Goal: Task Accomplishment & Management: Complete application form

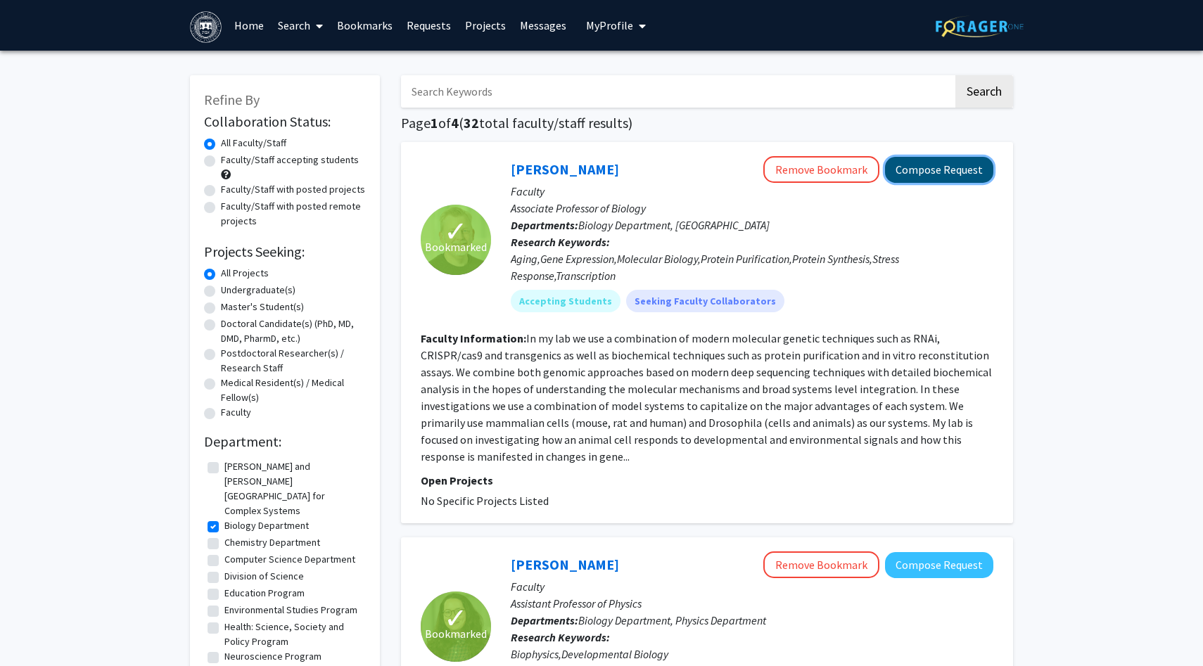
click at [922, 176] on button "Compose Request" at bounding box center [939, 170] width 108 height 26
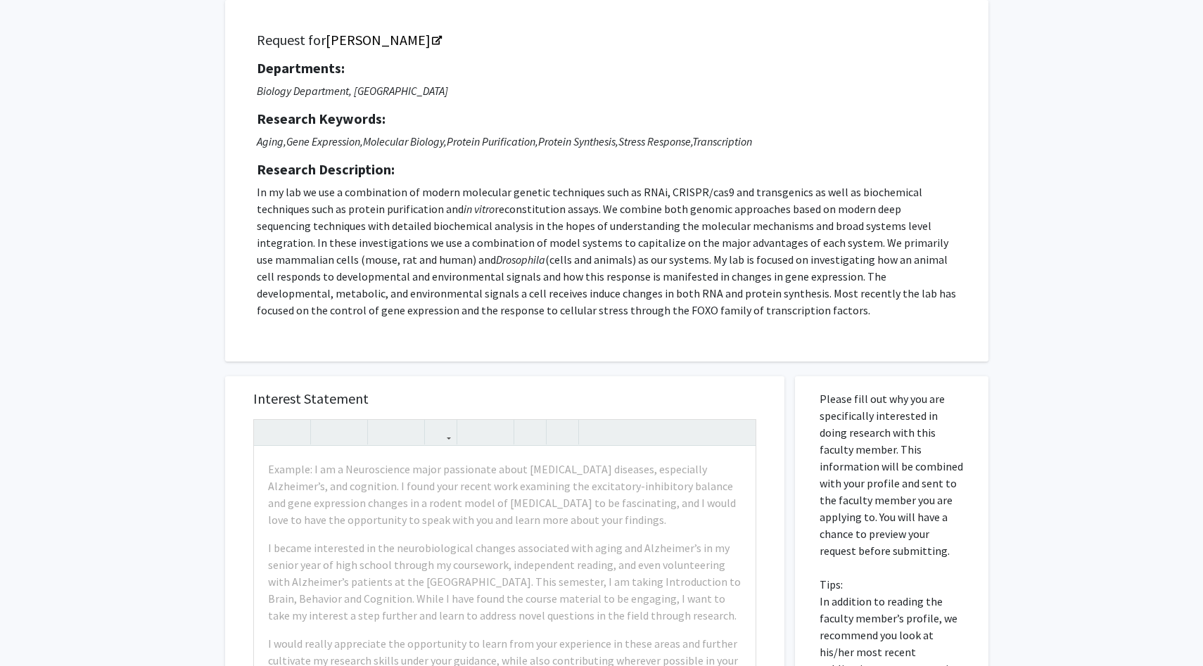
scroll to position [92, 0]
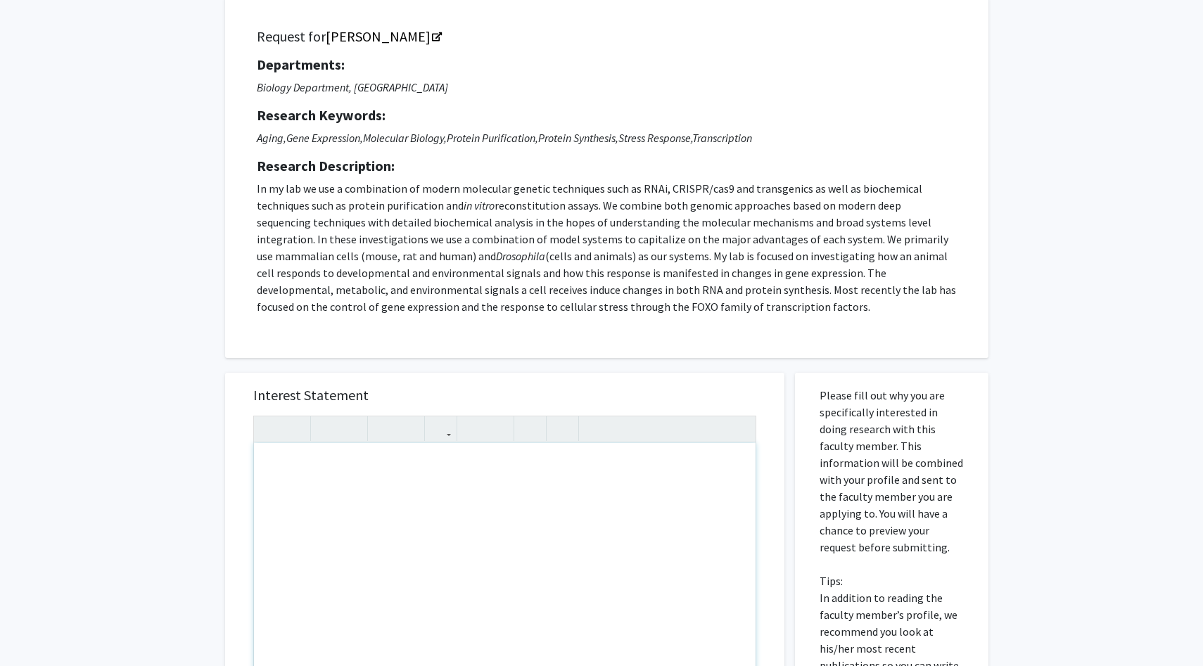
paste div "Note to users with screen readers: Please press Alt+0 or Option+0 to deactivate…"
type textarea "<p>Dear Professor Marr,&nbsp;</p><p>My name is Vinh, and I am a sophomore major…"
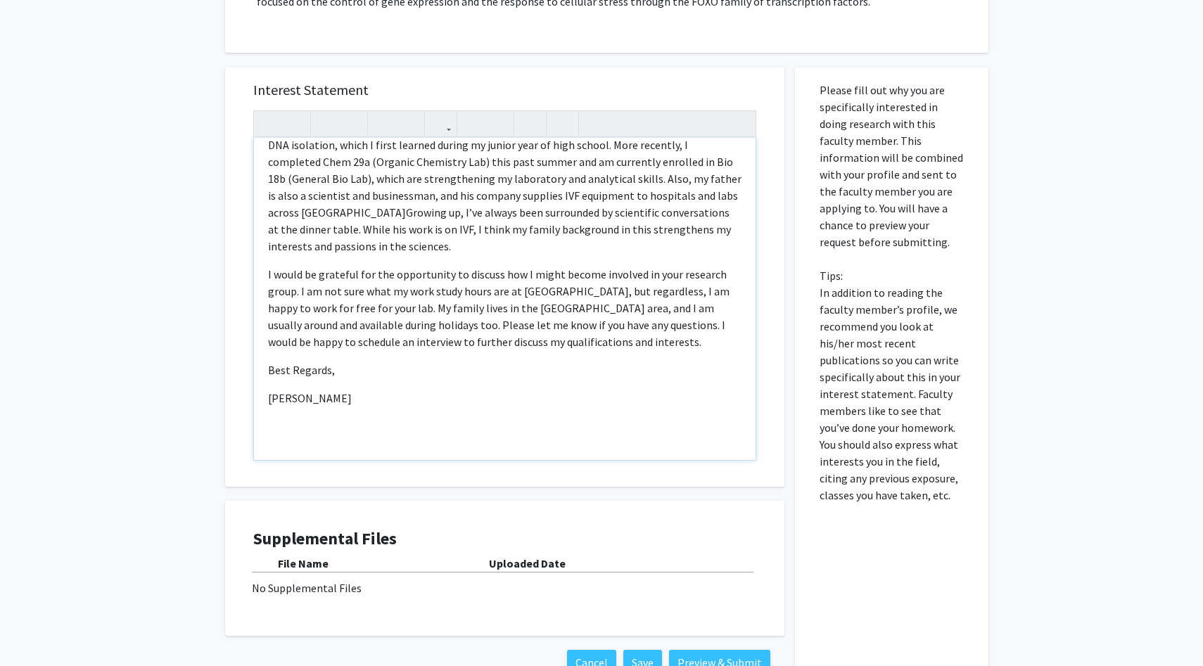
scroll to position [469, 0]
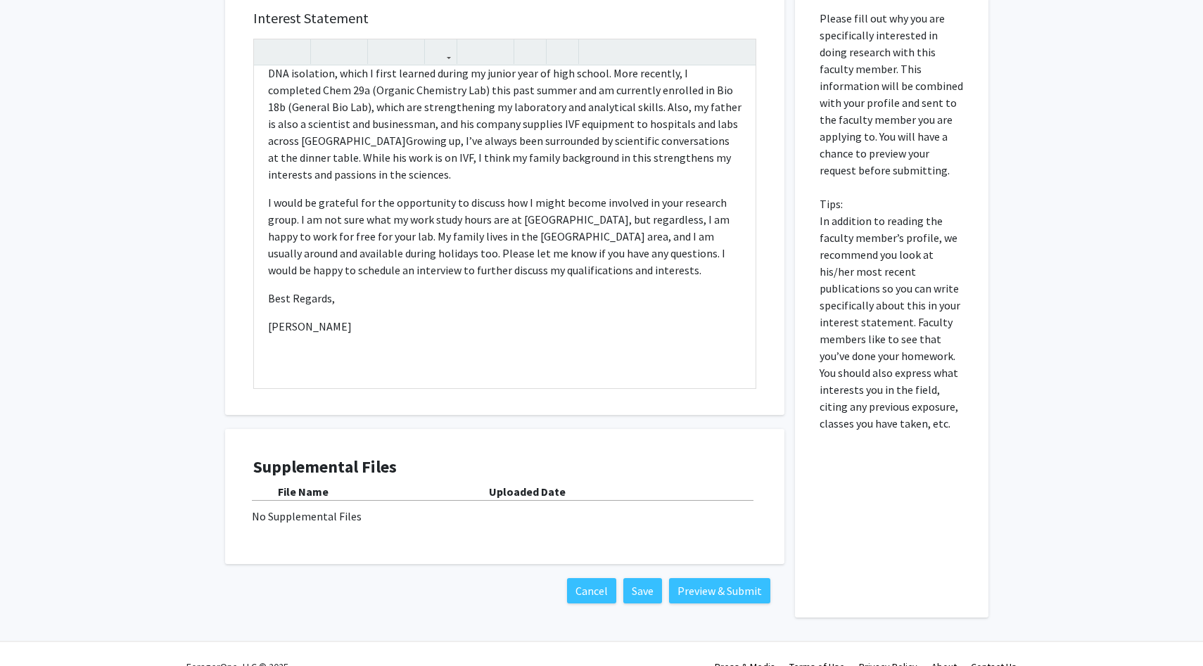
click at [328, 506] on div "File Name Uploaded Date No Supplemental Files" at bounding box center [504, 503] width 503 height 41
click at [319, 492] on b "File Name" at bounding box center [303, 492] width 51 height 14
click at [319, 521] on div "No Supplemental Files" at bounding box center [505, 516] width 506 height 17
click at [342, 521] on div "No Supplemental Files" at bounding box center [505, 516] width 506 height 17
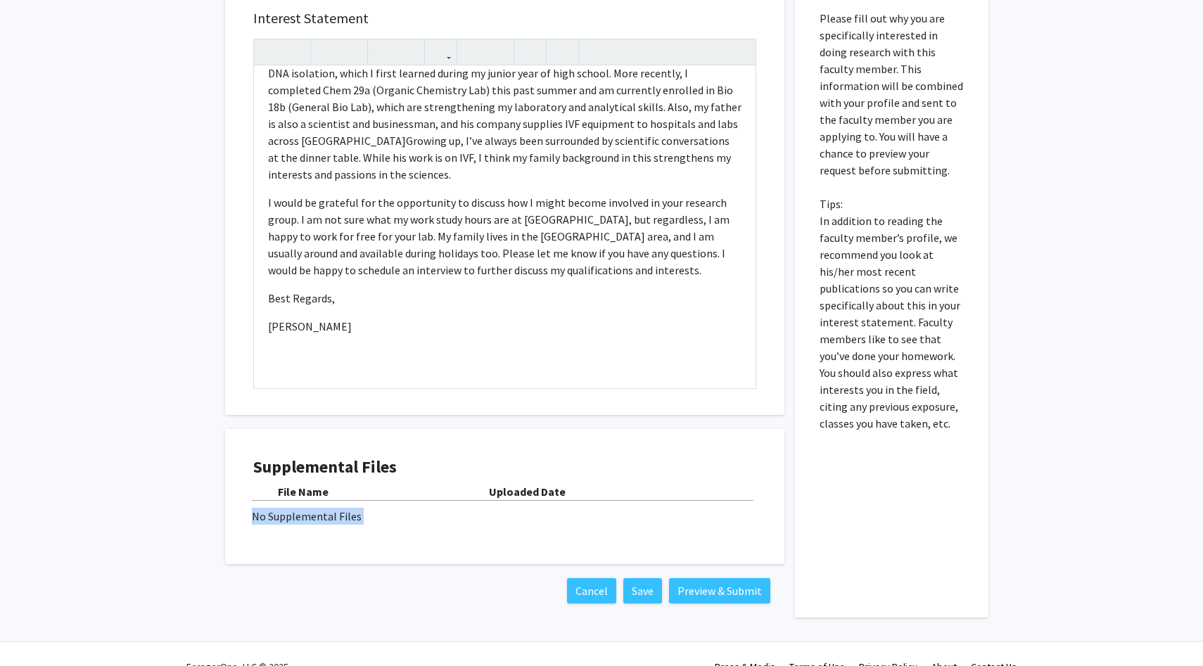
click at [342, 521] on div "No Supplemental Files" at bounding box center [505, 516] width 506 height 17
click at [422, 505] on div "File Name Uploaded Date No Supplemental Files" at bounding box center [504, 503] width 503 height 41
click at [482, 377] on div "Dear Professor Marr, My name is Vinh, and I am a sophomore majoring in Biology …" at bounding box center [504, 227] width 501 height 322
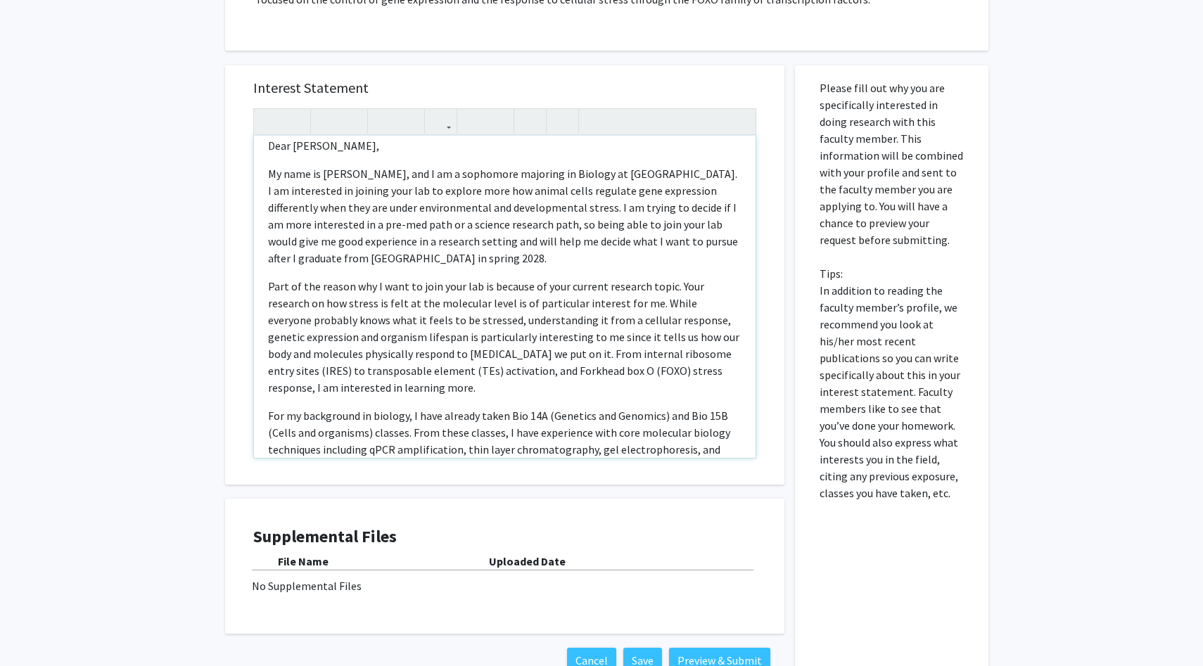
scroll to position [0, 0]
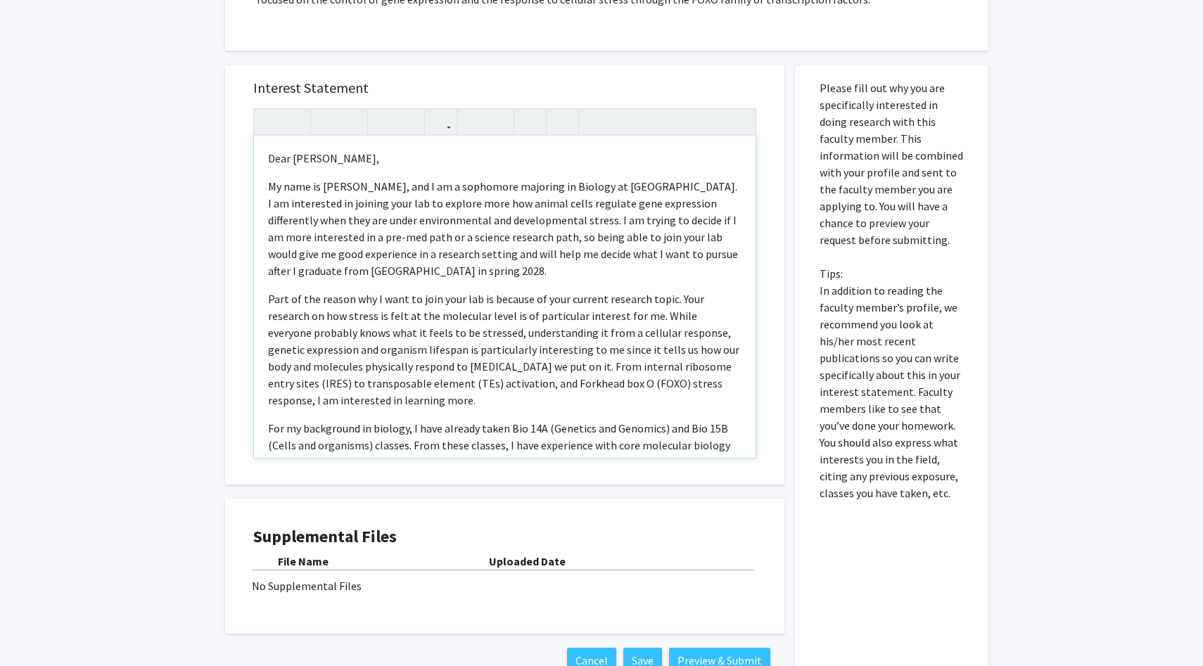
click at [339, 148] on div "Dear Professor Marr, My name is Vinh, and I am a sophomore majoring in Biology …" at bounding box center [504, 297] width 501 height 322
click at [339, 153] on p "Dear Professor Marr," at bounding box center [504, 158] width 473 height 17
type textarea "<p>Dear Professor / Dr. Marr,&nbsp;</p><p>My name is Vinh, and I am a sophomore…"
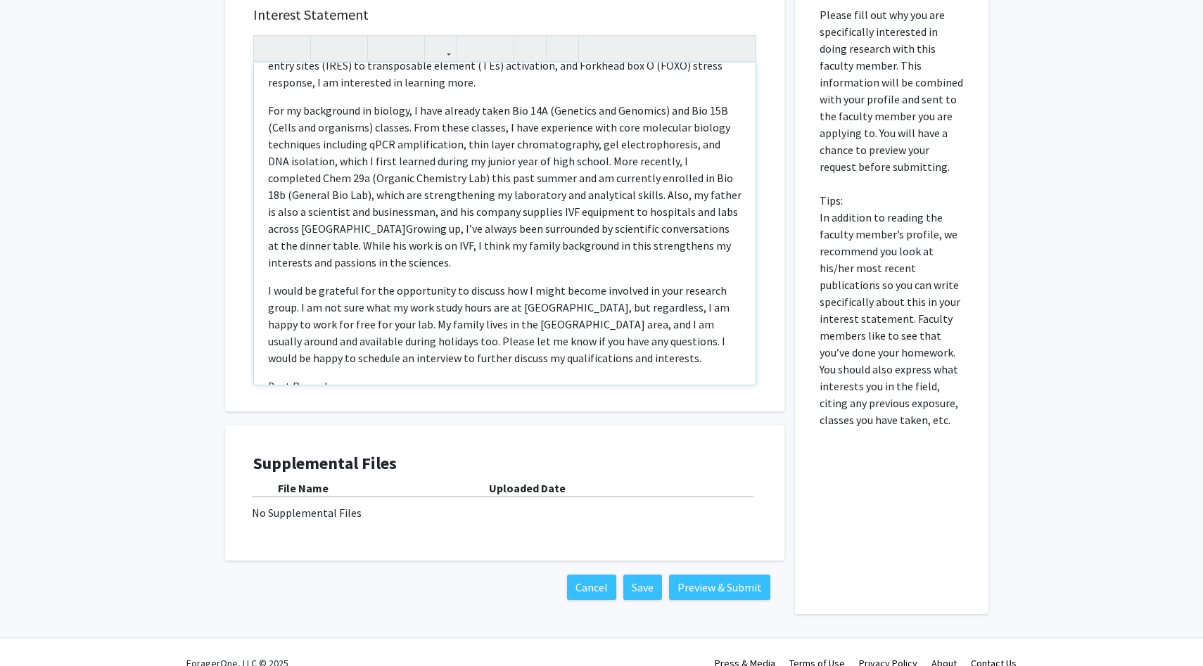
scroll to position [492, 0]
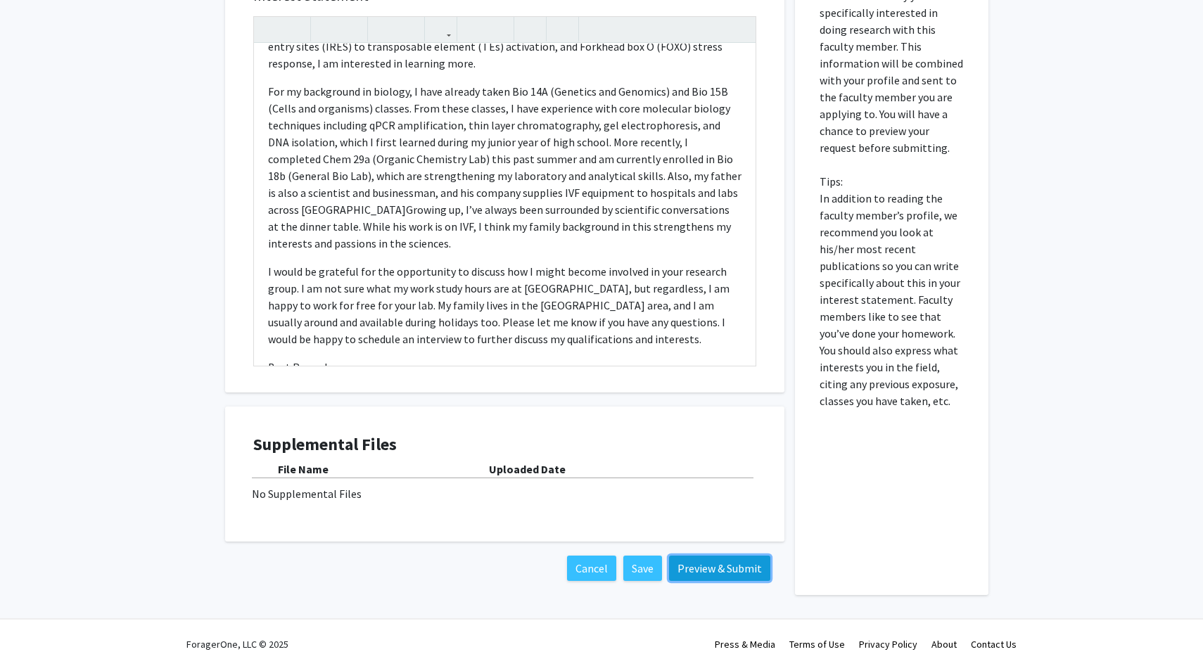
click at [700, 573] on button "Preview & Submit" at bounding box center [719, 568] width 101 height 25
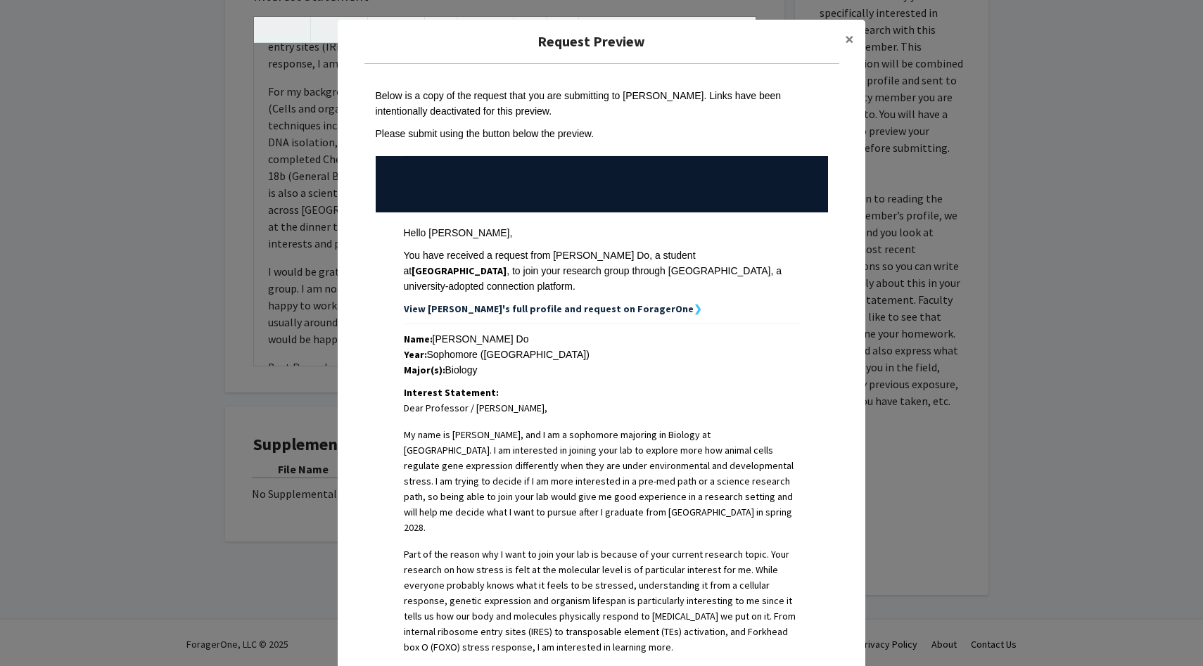
click at [613, 302] on strong "View Vinh's full profile and request on ForagerOne" at bounding box center [549, 308] width 290 height 13
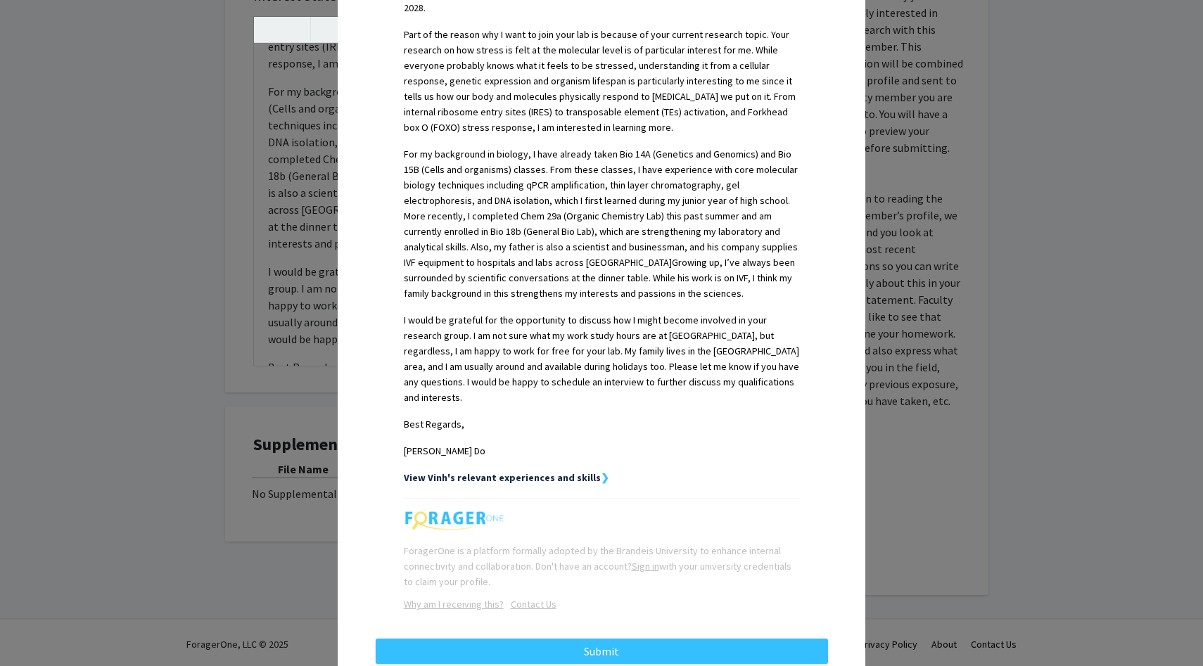
scroll to position [523, 0]
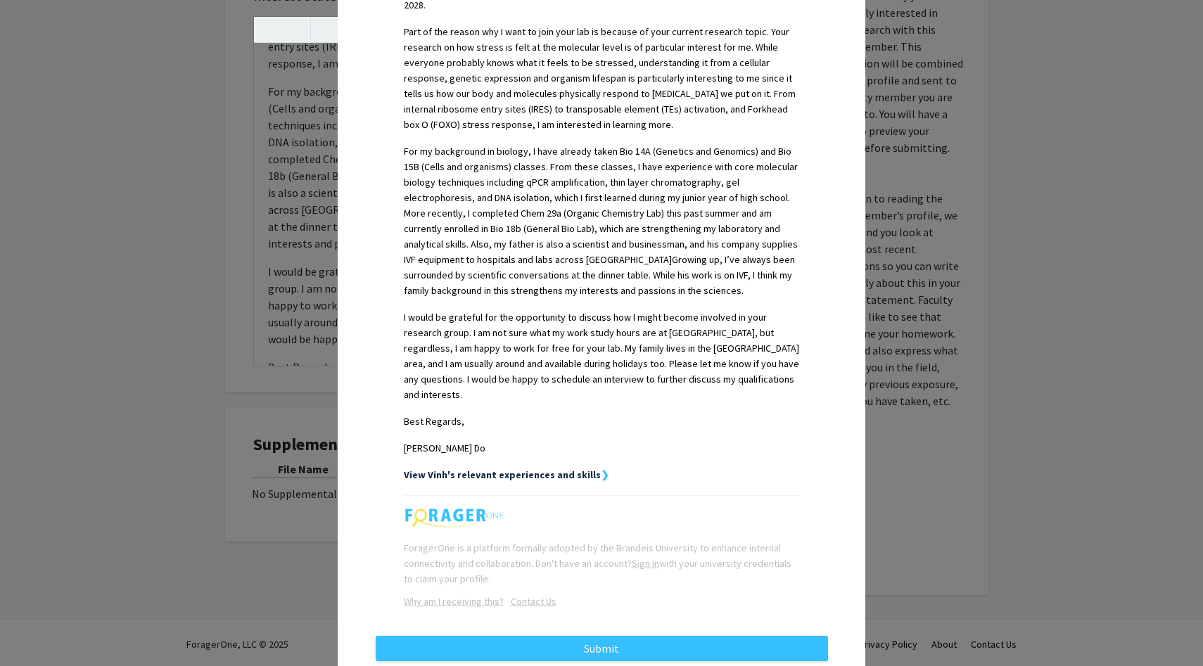
click at [560, 468] on strong "View Vinh's relevant experiences and skills" at bounding box center [502, 474] width 197 height 13
click at [575, 468] on strong "View Vinh's relevant experiences and skills" at bounding box center [502, 474] width 197 height 13
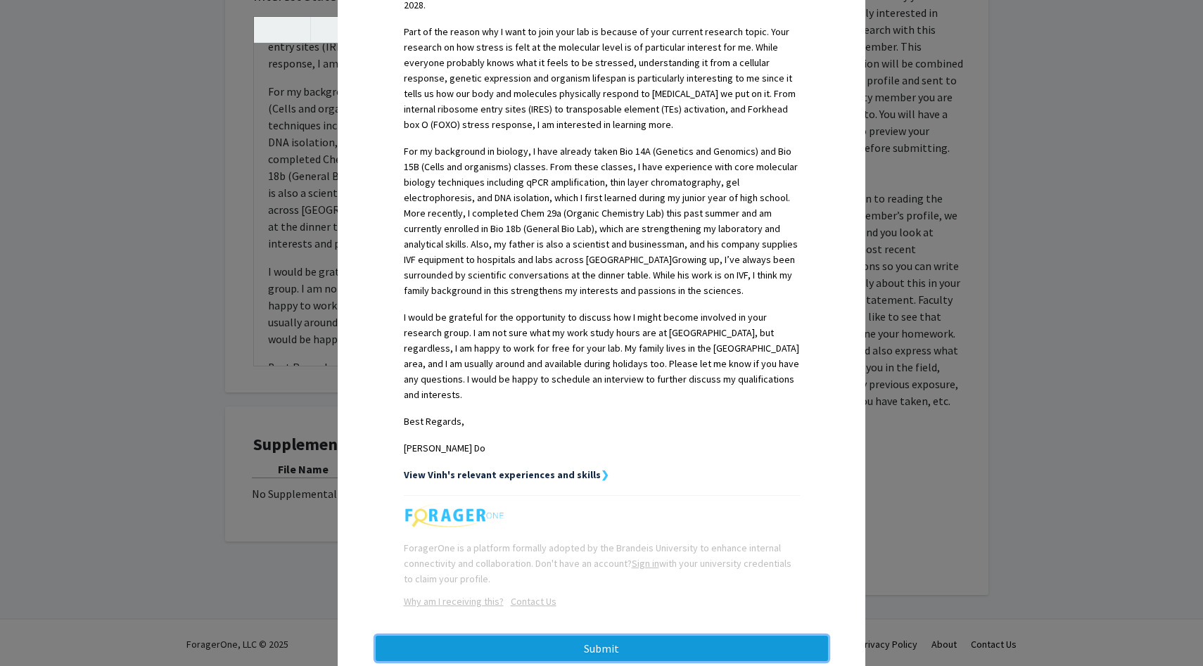
click at [582, 636] on button "Submit" at bounding box center [602, 648] width 452 height 25
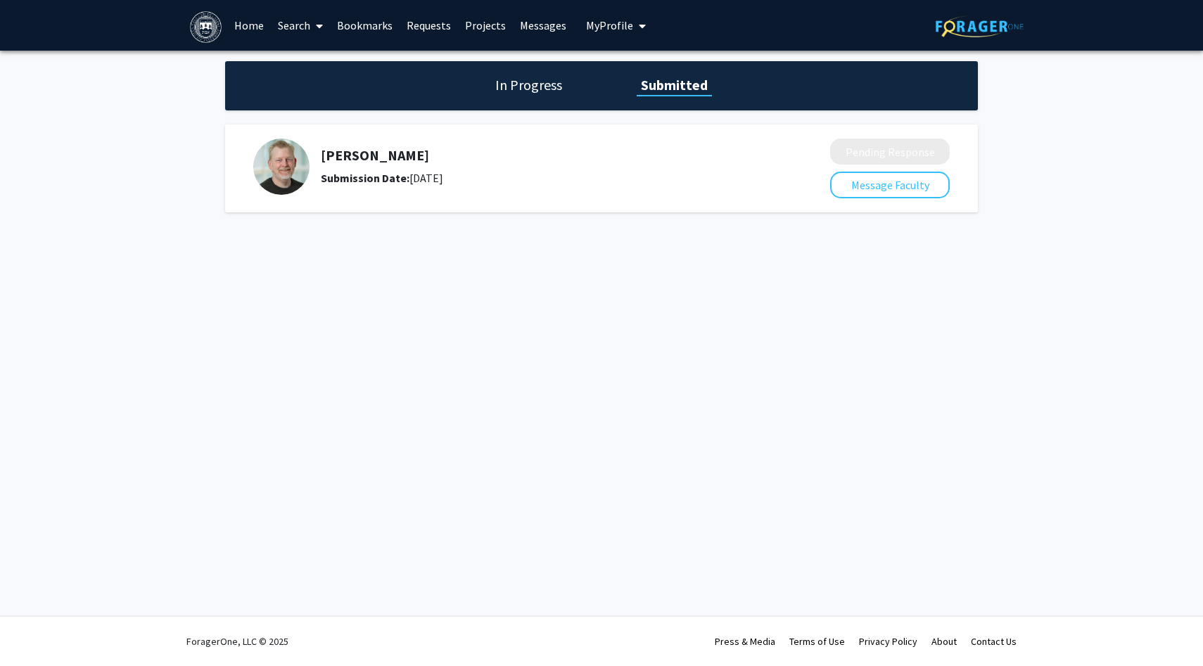
click at [316, 172] on div "Michael Marr Submission Date: September 08, 2025" at bounding box center [531, 167] width 557 height 56
click at [523, 96] on div "In Progress Submitted" at bounding box center [601, 85] width 753 height 49
click at [523, 84] on h1 "In Progress" at bounding box center [528, 85] width 75 height 20
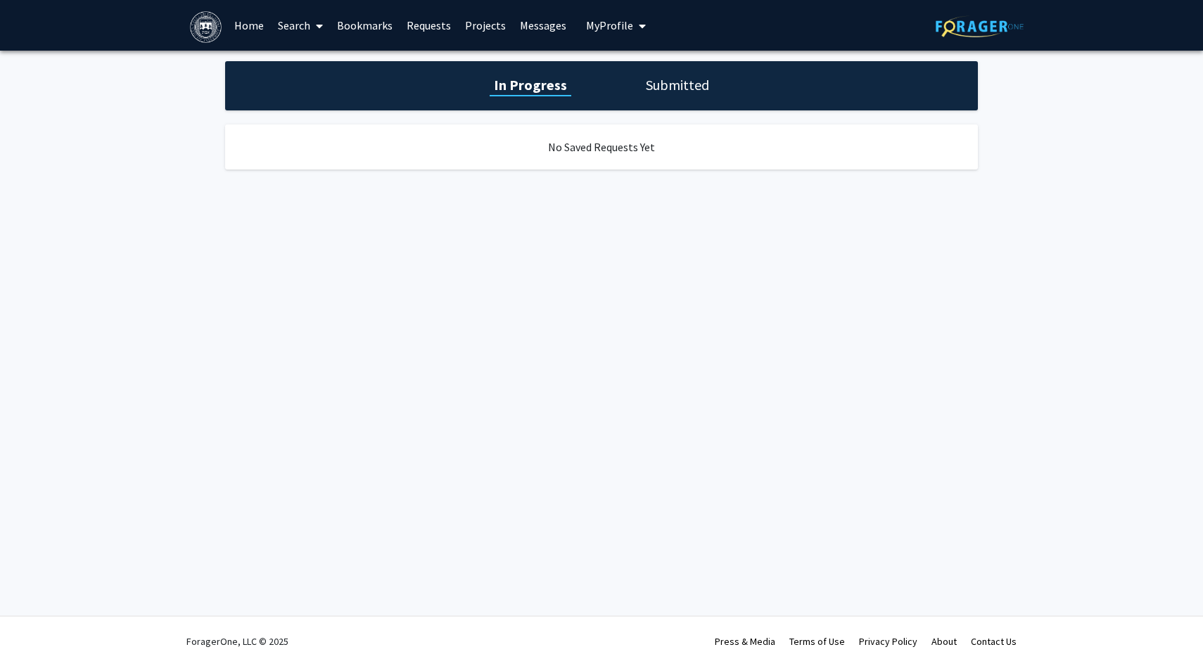
click at [250, 32] on link "Home" at bounding box center [249, 25] width 44 height 49
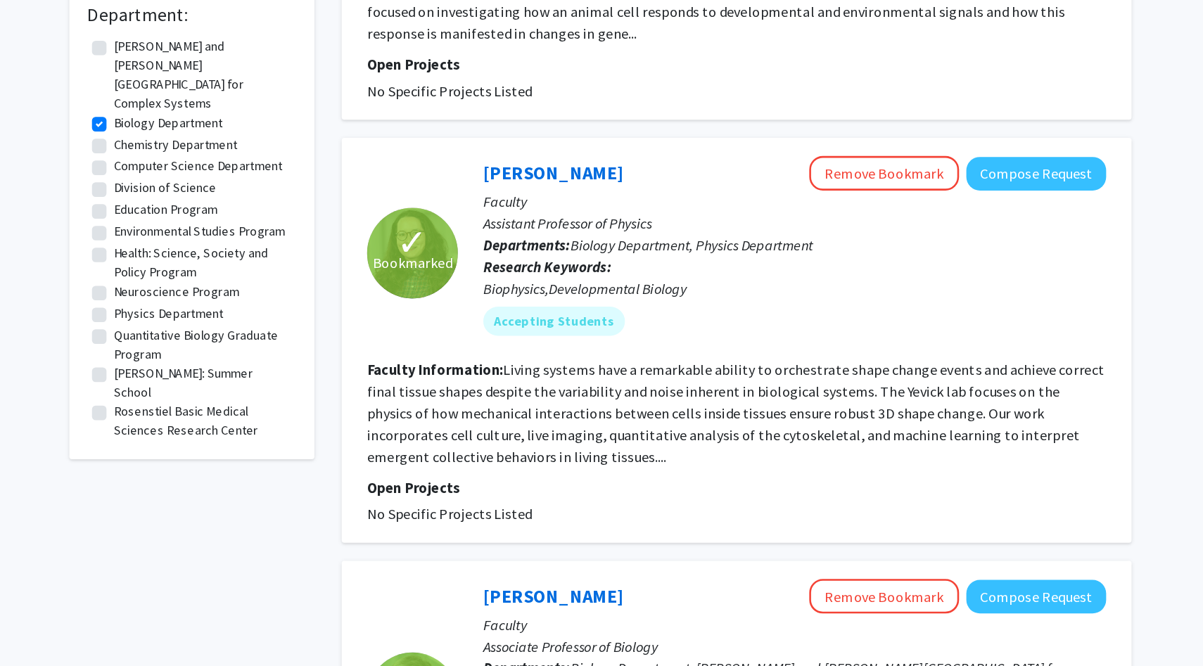
scroll to position [428, 0]
